Goal: Information Seeking & Learning: Learn about a topic

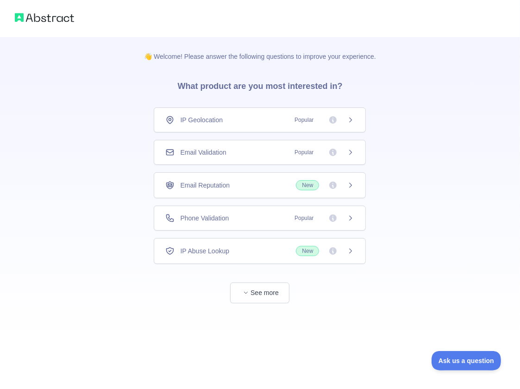
click at [256, 154] on div "Email Validation Popular" at bounding box center [259, 152] width 189 height 9
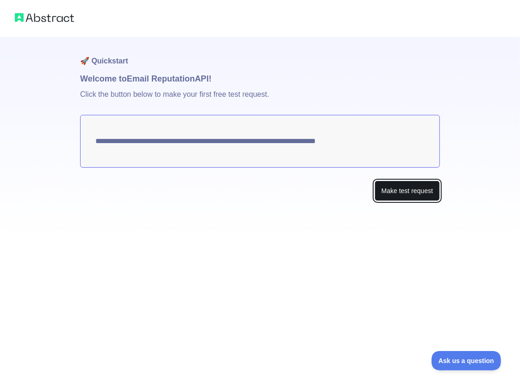
click at [384, 194] on button "Make test request" at bounding box center [407, 191] width 65 height 21
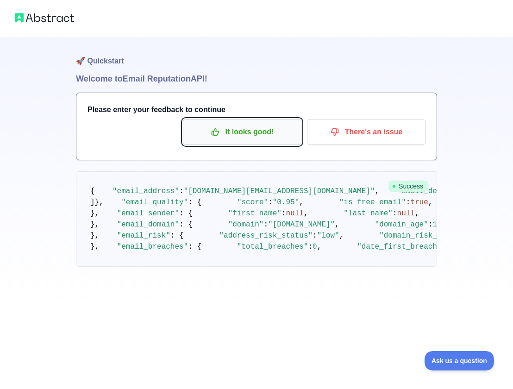
click at [259, 126] on p "It looks good!" at bounding box center [242, 132] width 105 height 16
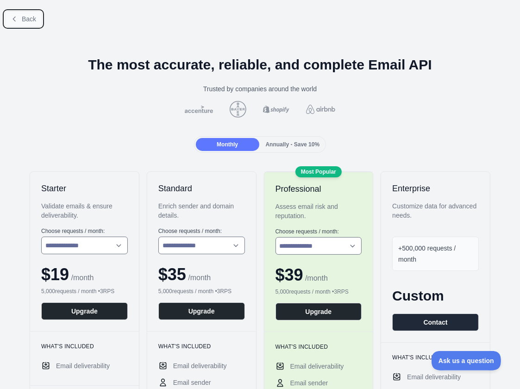
click at [28, 17] on span "Back" at bounding box center [29, 18] width 14 height 7
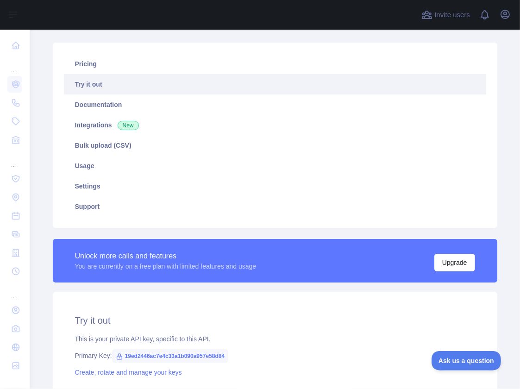
scroll to position [231, 0]
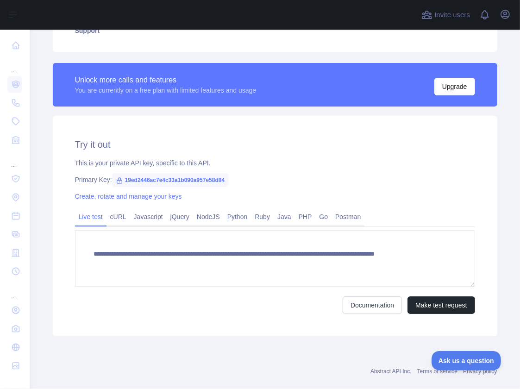
click at [187, 179] on span "19ed2446ac7e4c33a1b090a957e58d84" at bounding box center [170, 180] width 117 height 14
copy span "19ed2446ac7e4c33a1b090a957e58d84"
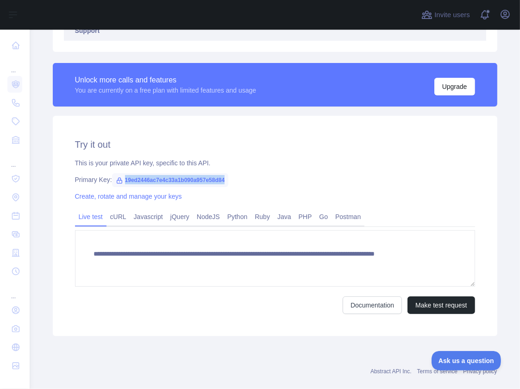
click at [250, 38] on link "Support" at bounding box center [275, 30] width 422 height 20
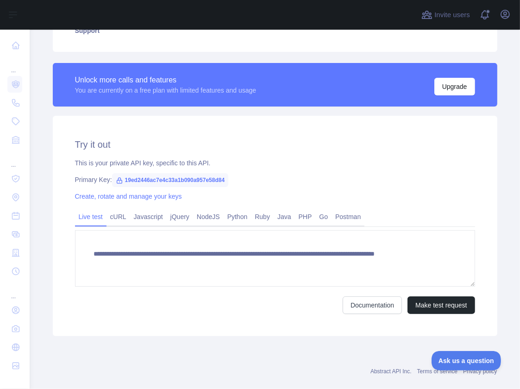
click at [355, 197] on div "Create, rotate and manage your keys" at bounding box center [275, 196] width 400 height 9
